Goal: Transaction & Acquisition: Purchase product/service

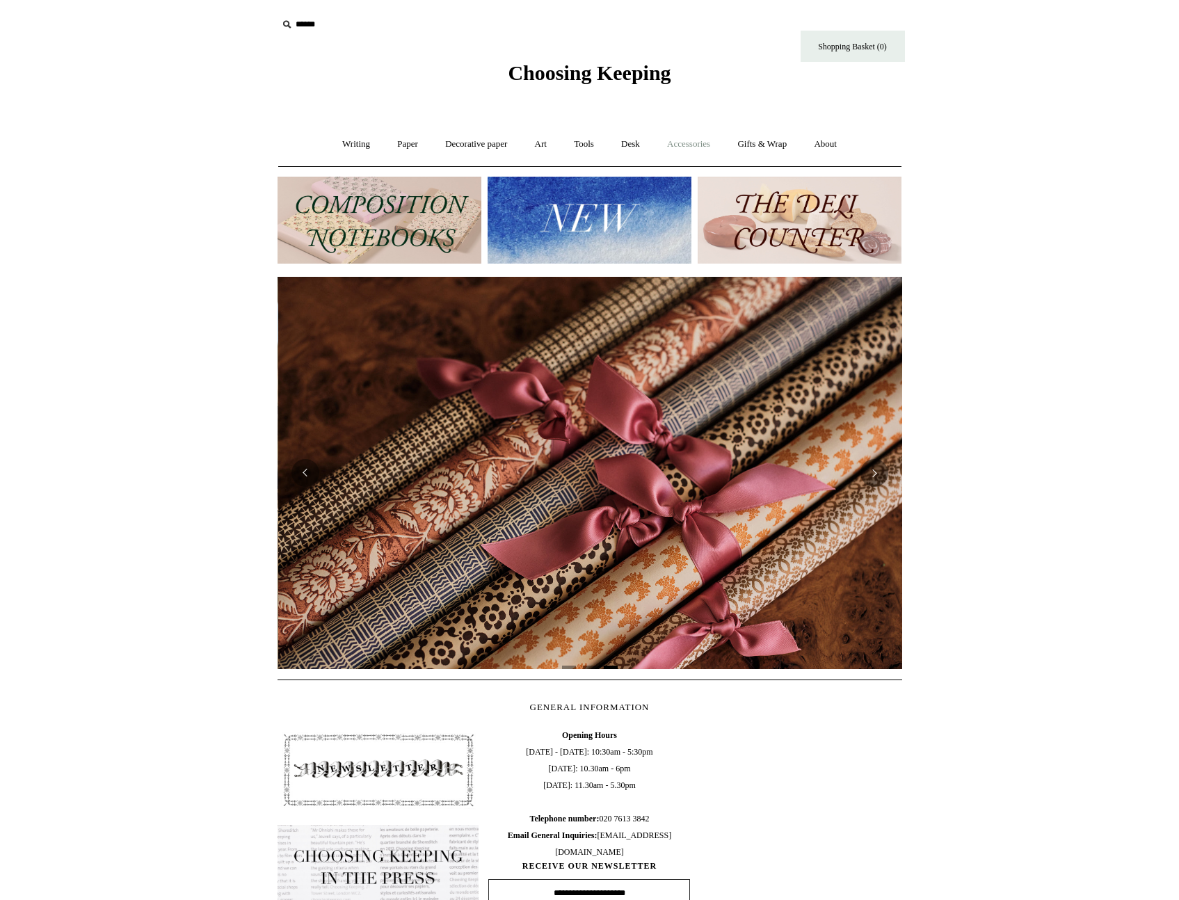
scroll to position [0, 1250]
click at [678, 147] on link "Accessories +" at bounding box center [689, 144] width 68 height 37
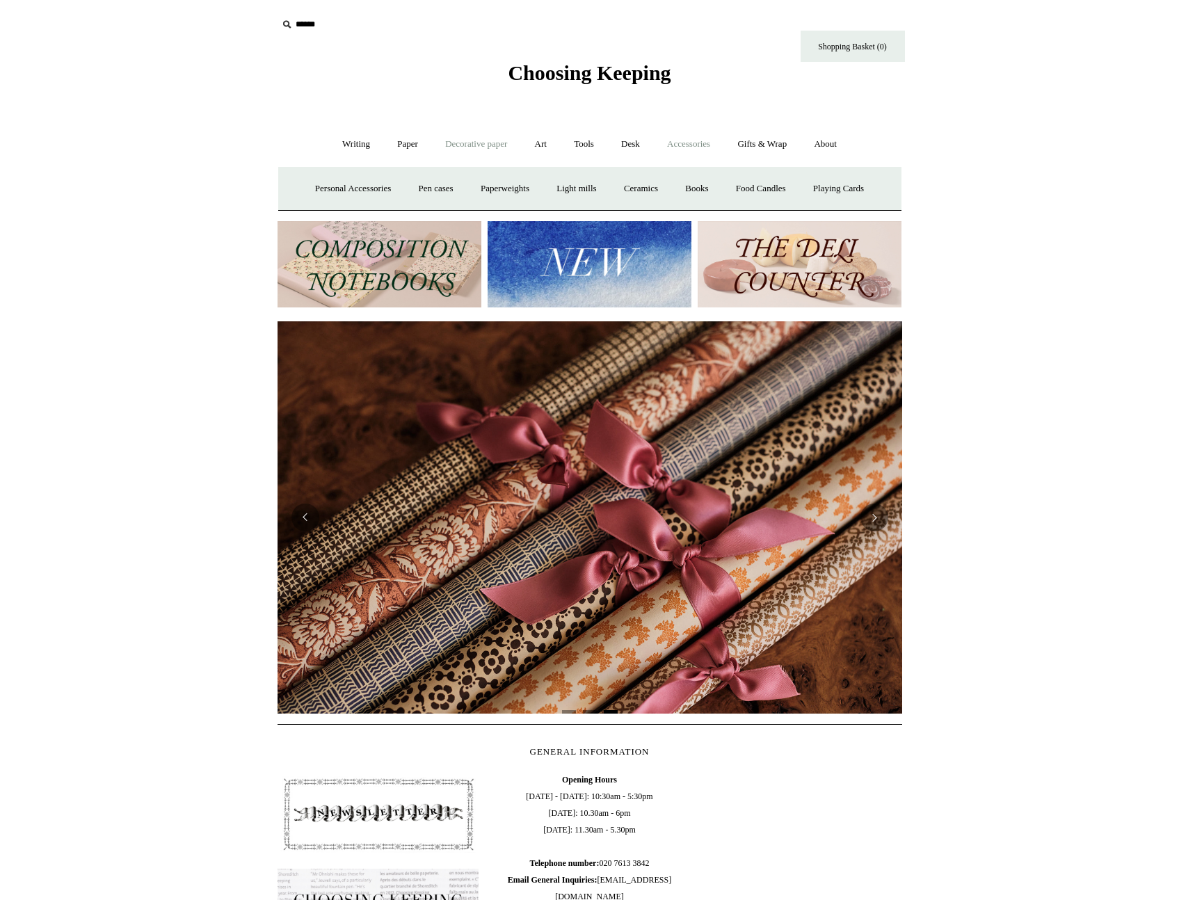
click at [505, 143] on link "Decorative paper +" at bounding box center [476, 144] width 87 height 37
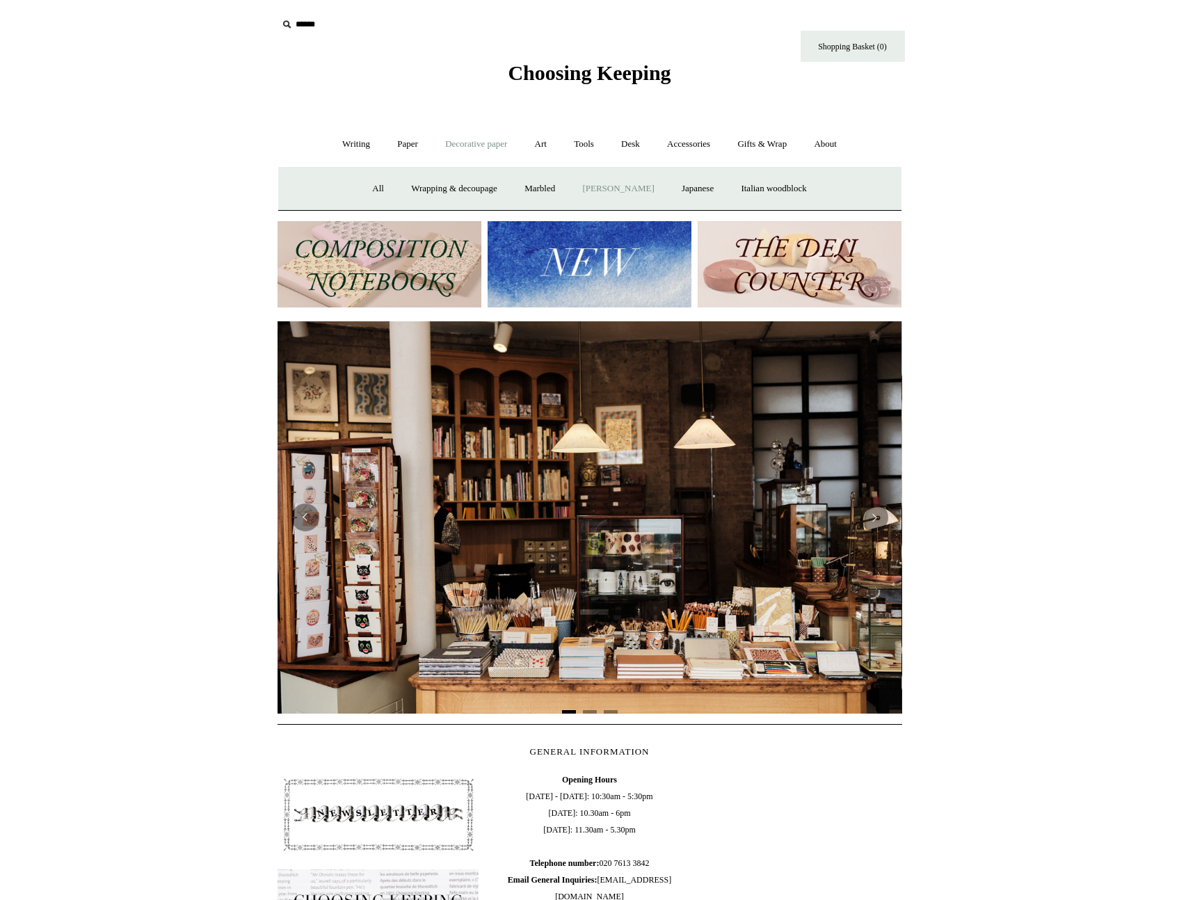
scroll to position [0, 0]
click at [645, 191] on link "[PERSON_NAME]" at bounding box center [618, 188] width 97 height 37
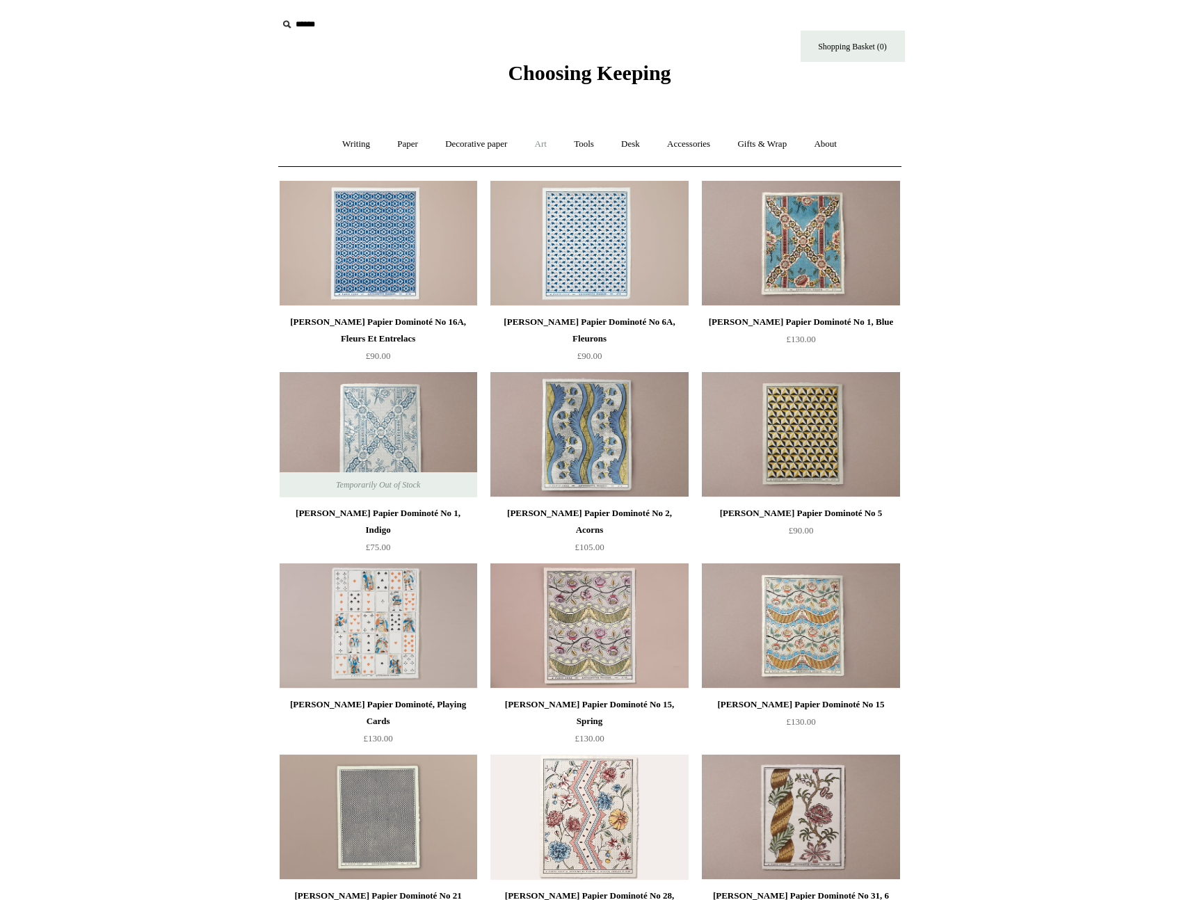
click at [540, 148] on link "Art +" at bounding box center [541, 144] width 37 height 37
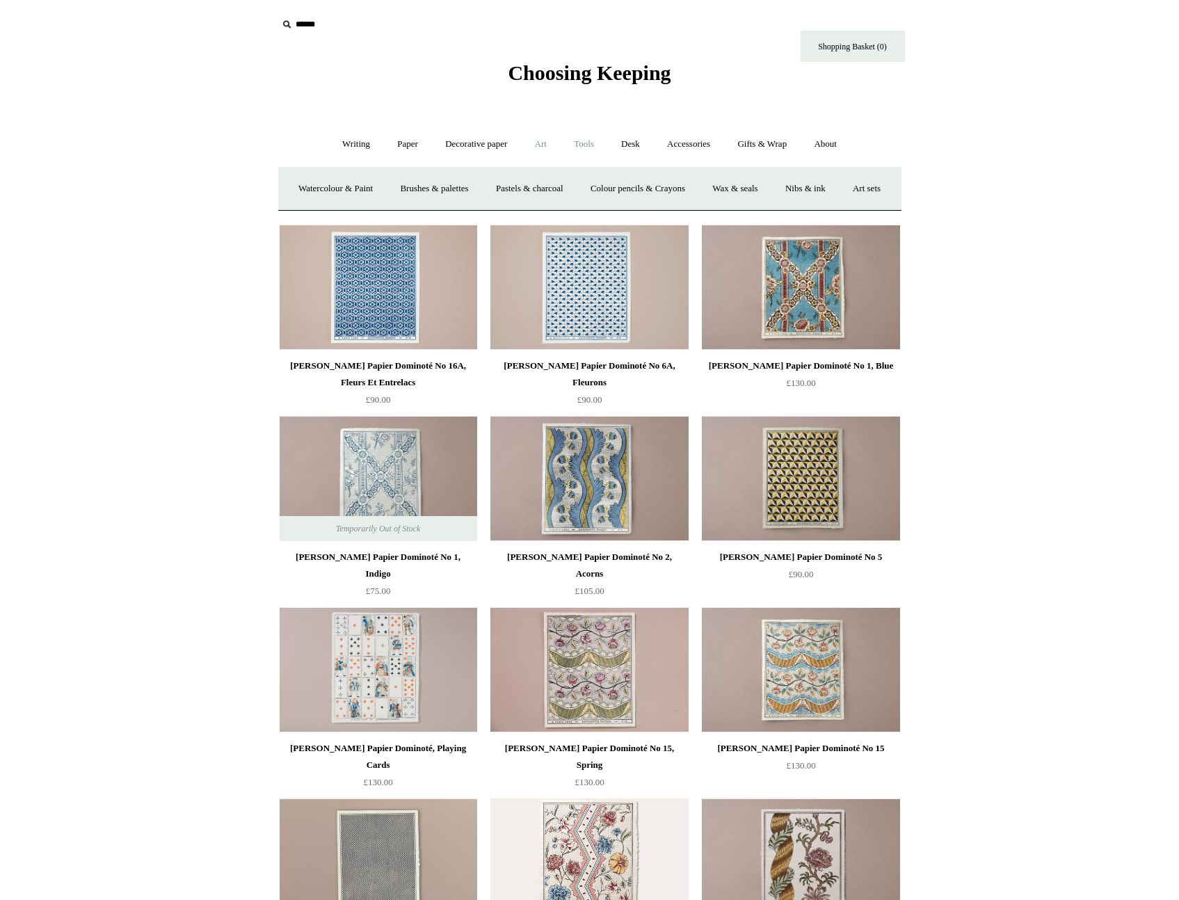
click at [600, 135] on link "Tools +" at bounding box center [584, 144] width 45 height 37
click at [626, 140] on link "Desk +" at bounding box center [631, 144] width 44 height 37
click at [704, 145] on link "Accessories +" at bounding box center [689, 144] width 68 height 37
click at [752, 144] on link "Gifts & Wrap +" at bounding box center [762, 144] width 74 height 37
click at [747, 194] on link "Stickers" at bounding box center [735, 188] width 54 height 37
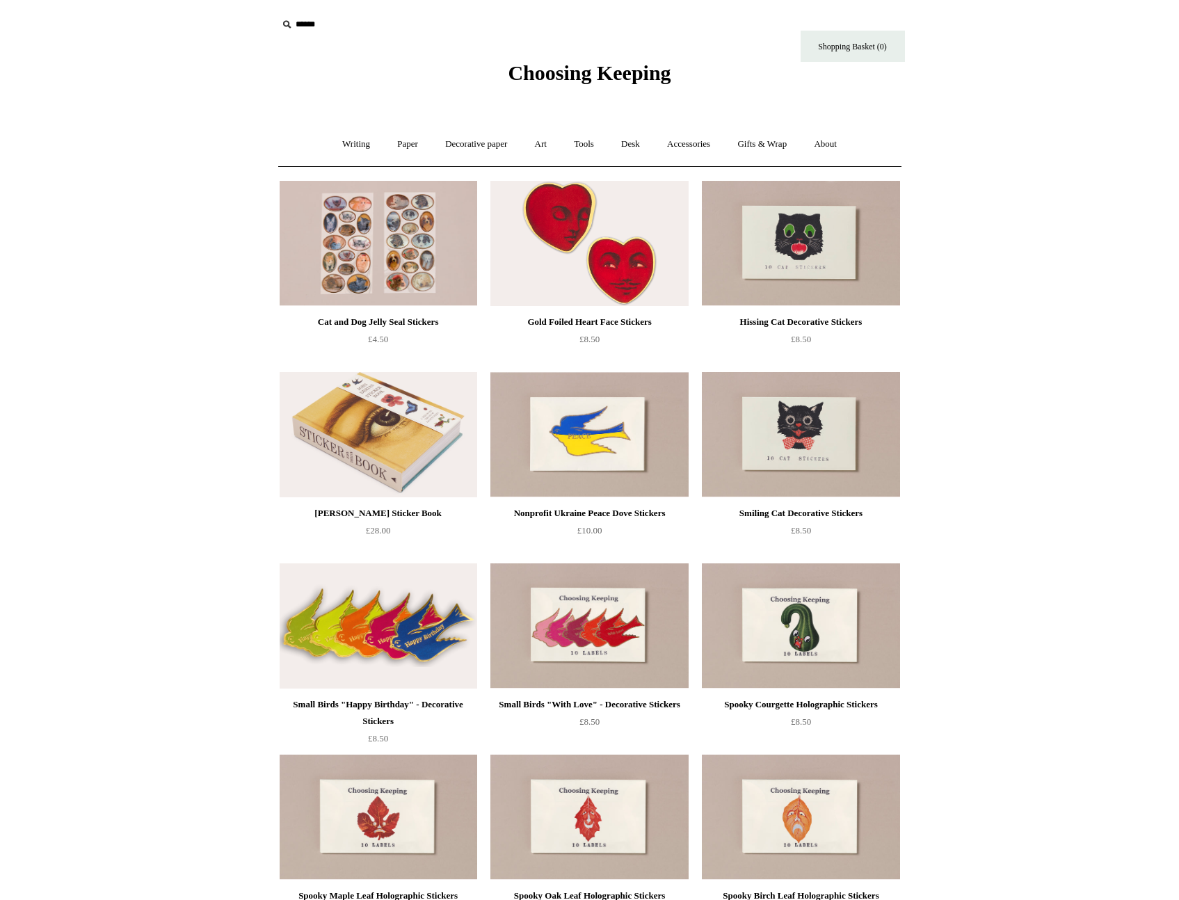
click at [600, 259] on img at bounding box center [590, 243] width 198 height 125
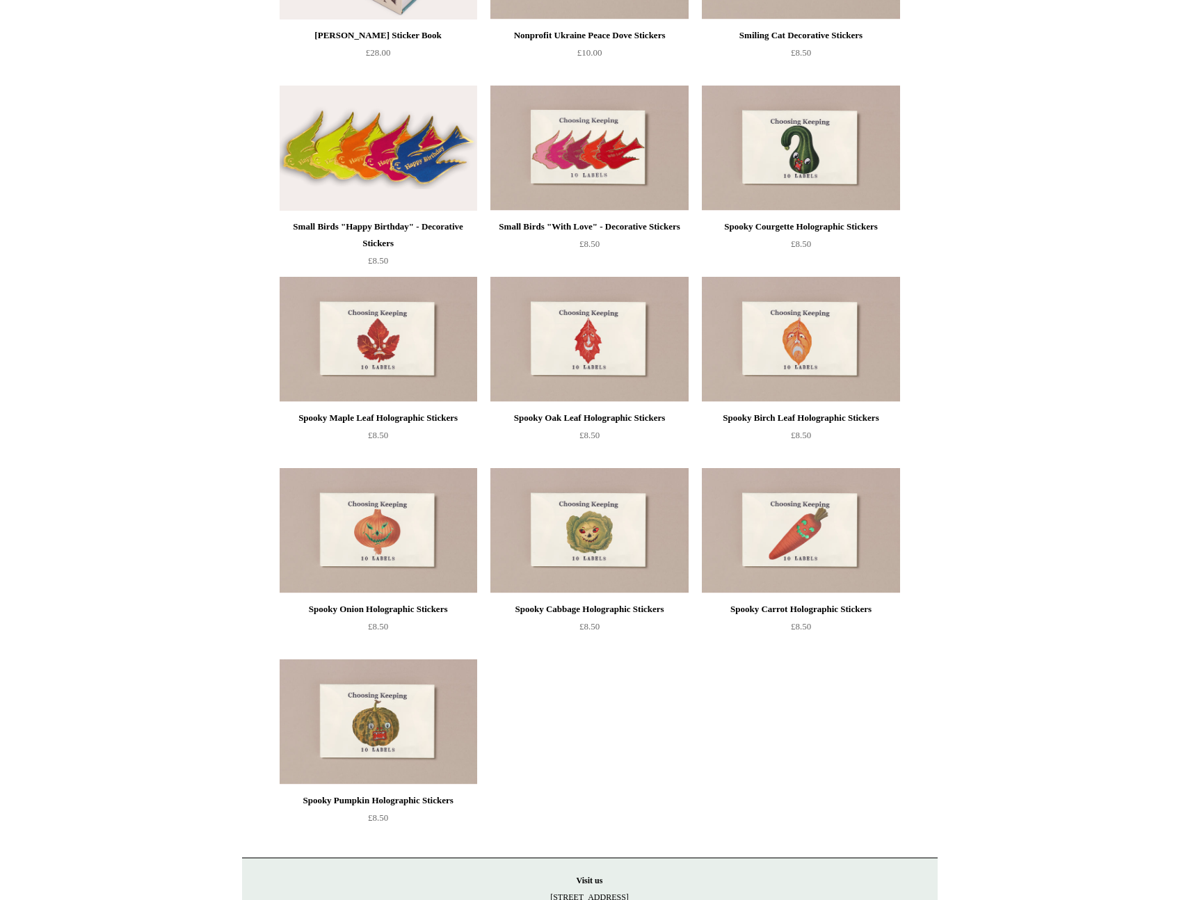
scroll to position [504, 0]
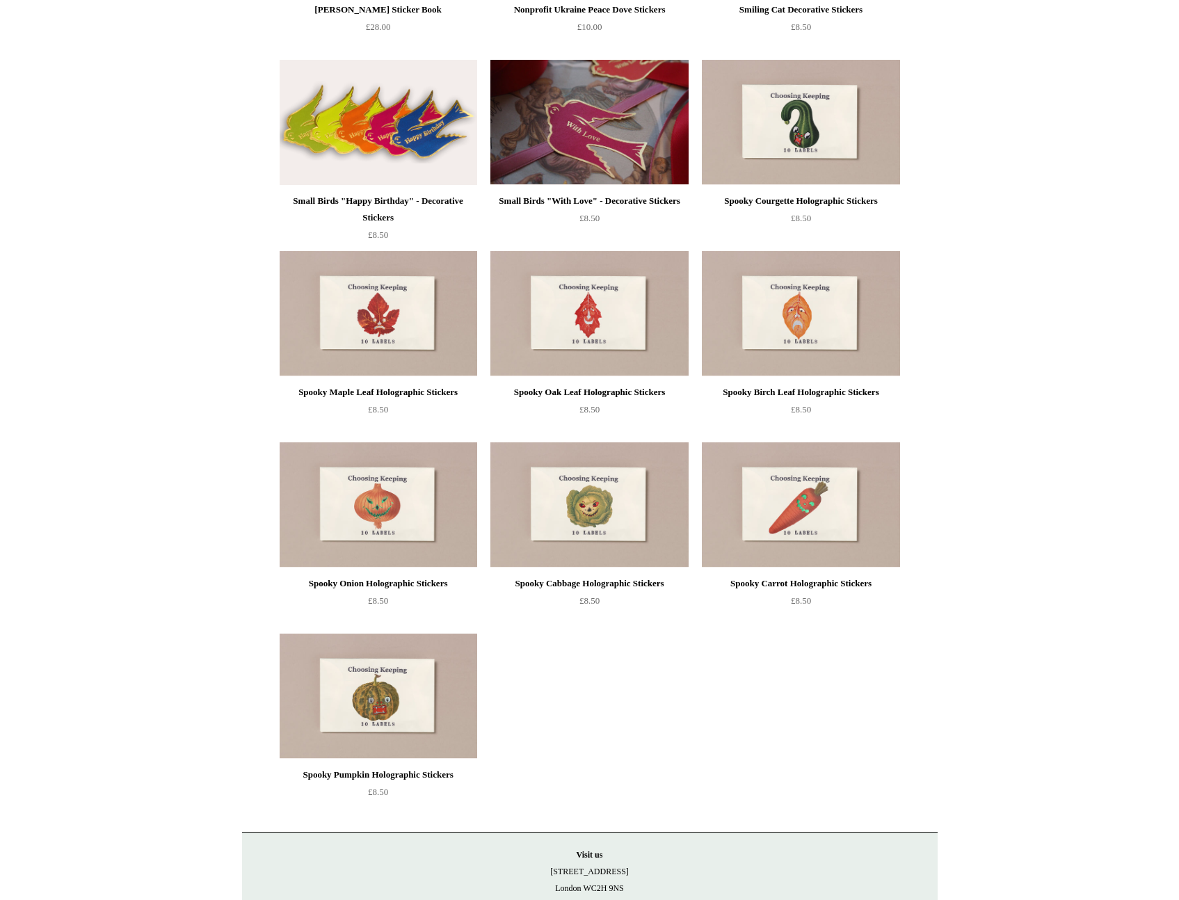
click at [626, 135] on img at bounding box center [590, 122] width 198 height 125
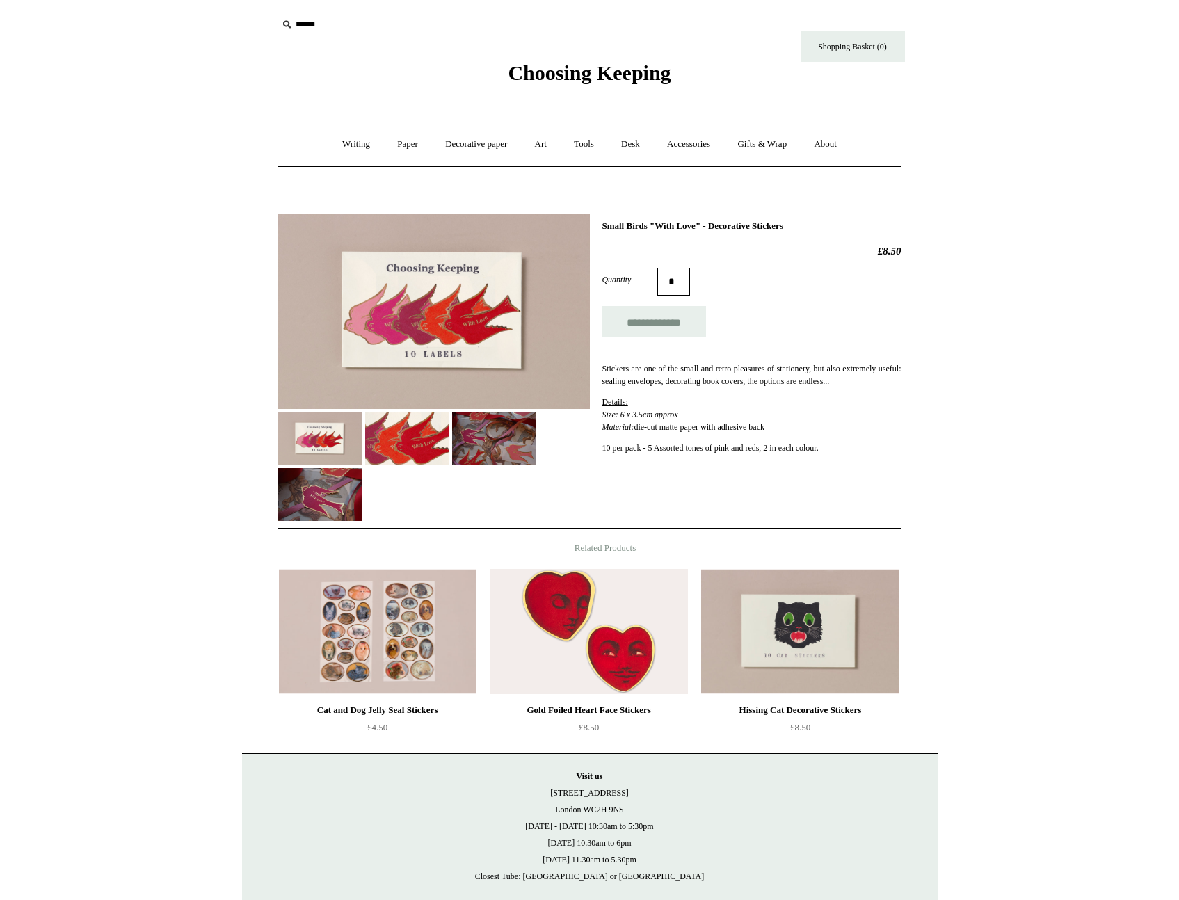
click at [379, 445] on img at bounding box center [406, 439] width 83 height 52
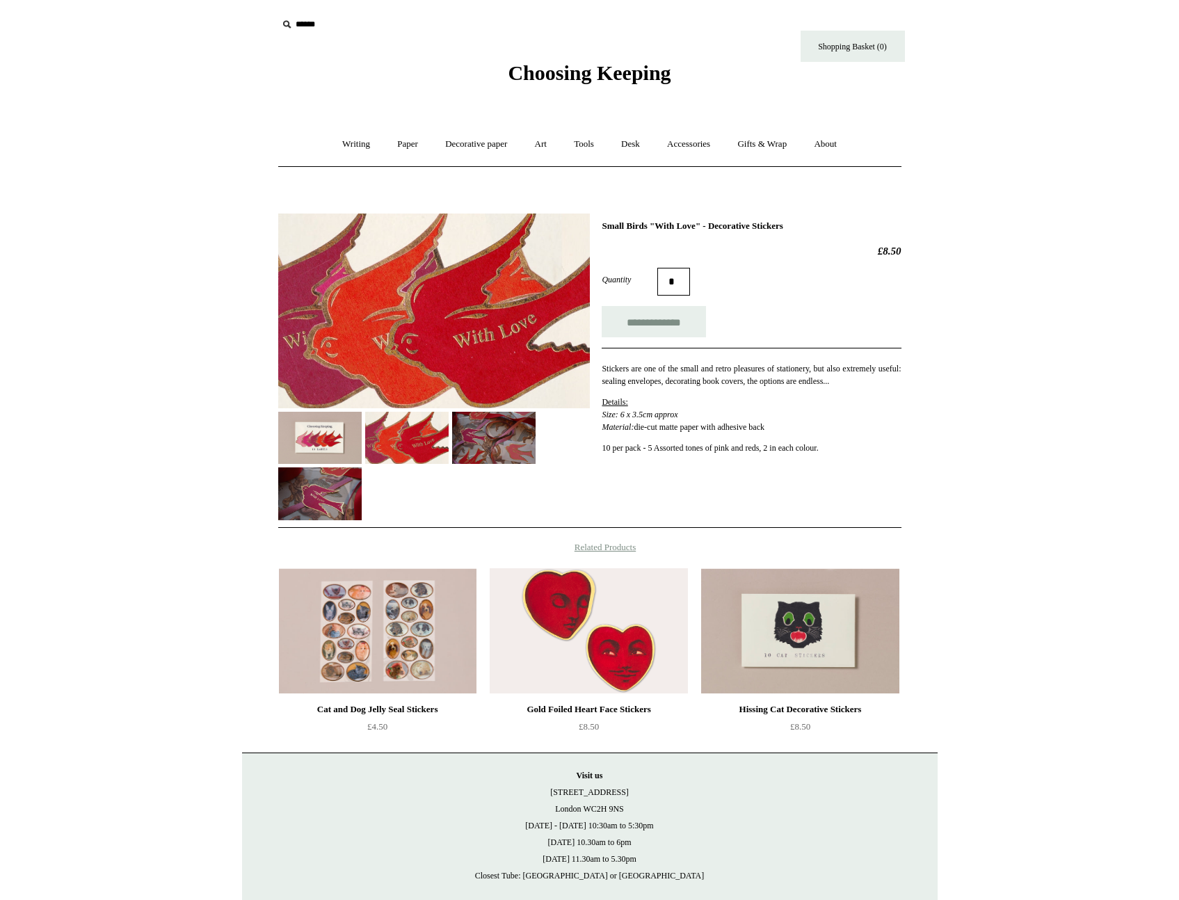
click at [497, 416] on img at bounding box center [493, 438] width 83 height 52
